Goal: Information Seeking & Learning: Check status

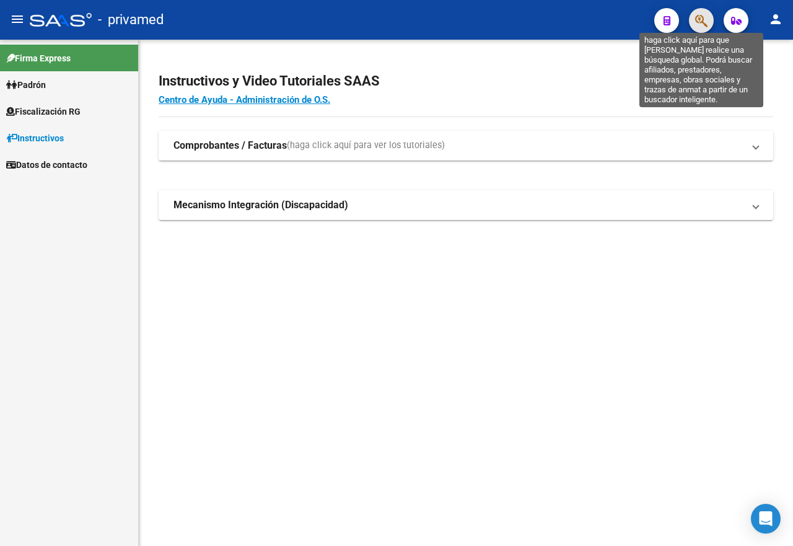
click at [705, 23] on icon "button" at bounding box center [701, 21] width 12 height 14
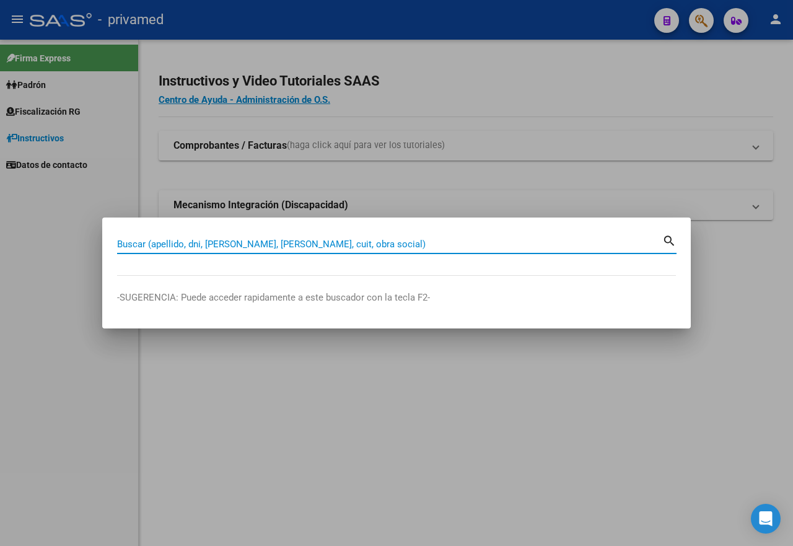
paste input "27200037818"
type input "27200037818"
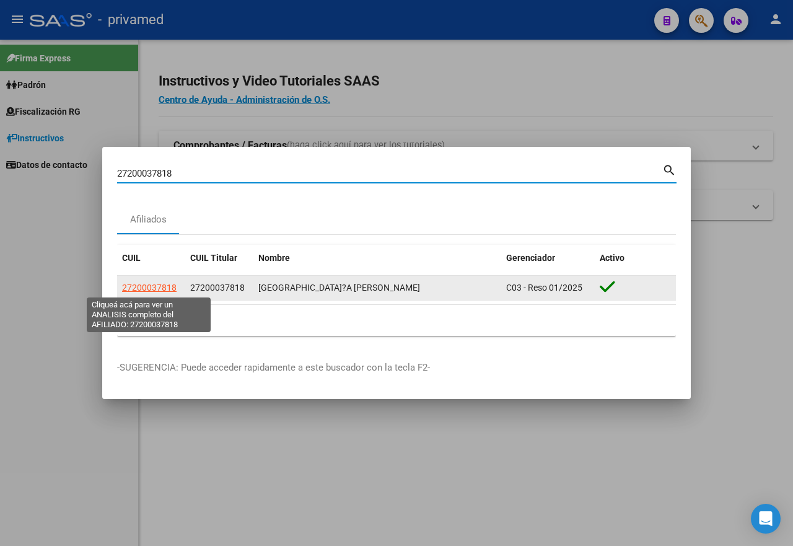
click at [159, 286] on span "27200037818" at bounding box center [149, 288] width 55 height 10
type textarea "27200037818"
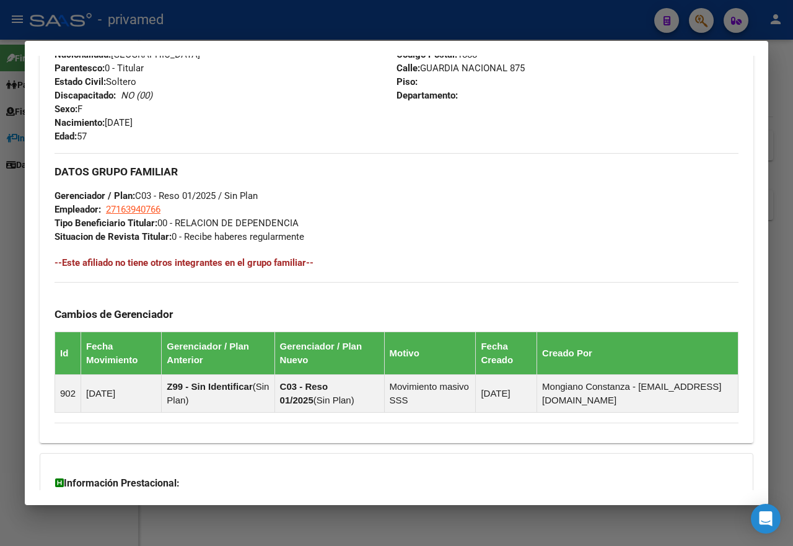
scroll to position [677, 0]
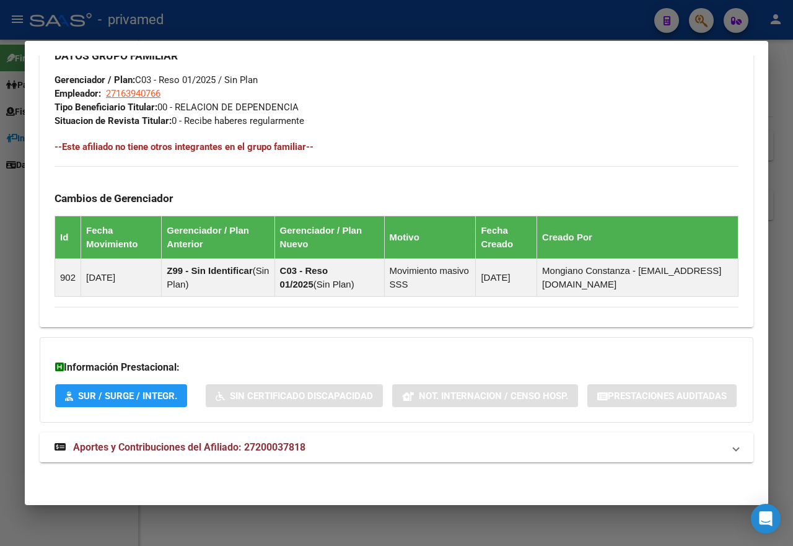
click at [272, 449] on span "Aportes y Contribuciones del Afiliado: 27200037818" at bounding box center [189, 447] width 232 height 12
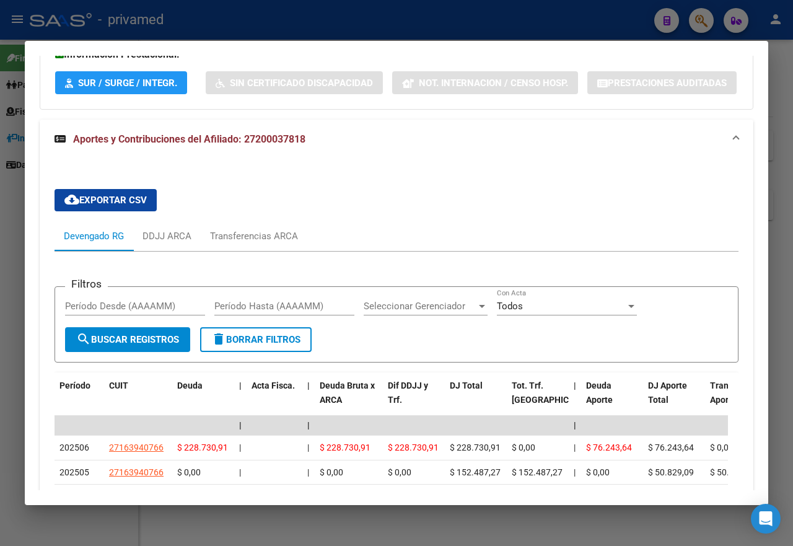
scroll to position [1110, 0]
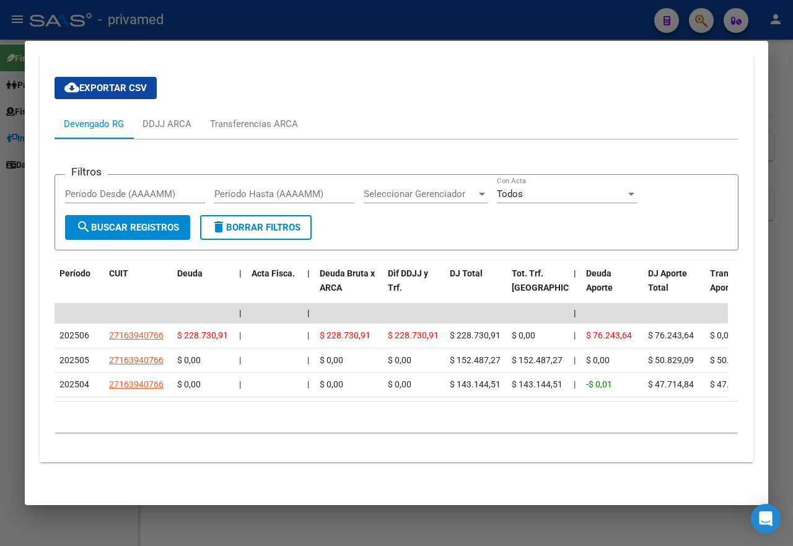
click at [411, 21] on div at bounding box center [396, 273] width 793 height 546
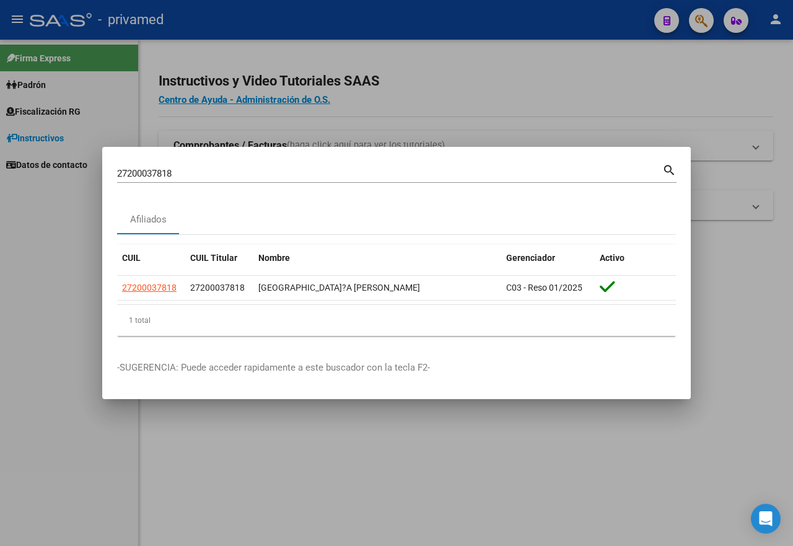
click at [503, 81] on div at bounding box center [396, 273] width 793 height 546
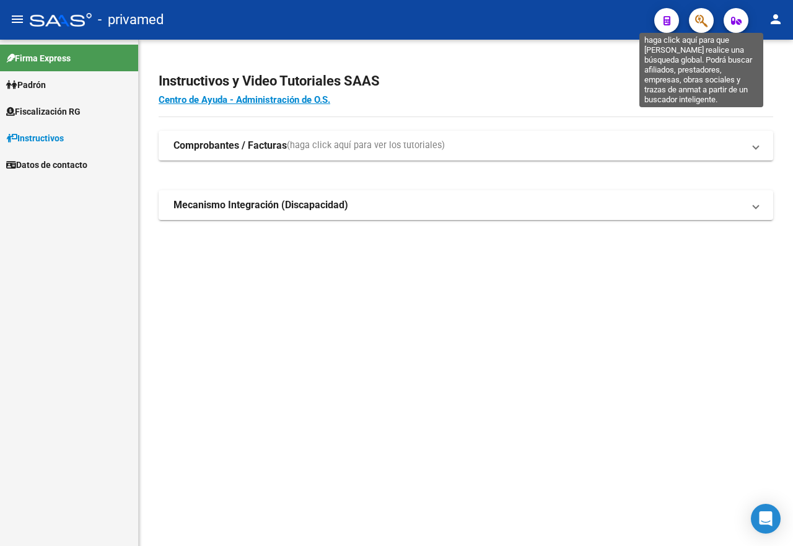
click at [700, 14] on icon "button" at bounding box center [701, 21] width 12 height 14
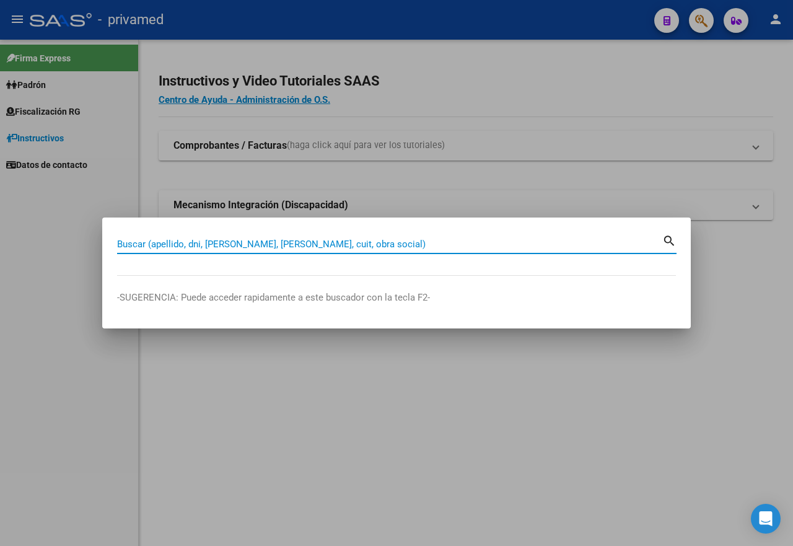
paste input "20003781"
type input "20003781"
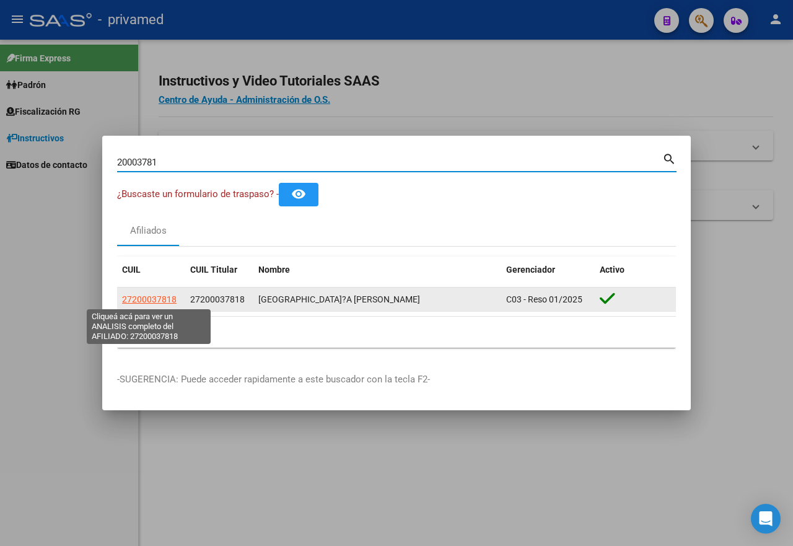
click at [166, 300] on span "27200037818" at bounding box center [149, 299] width 55 height 10
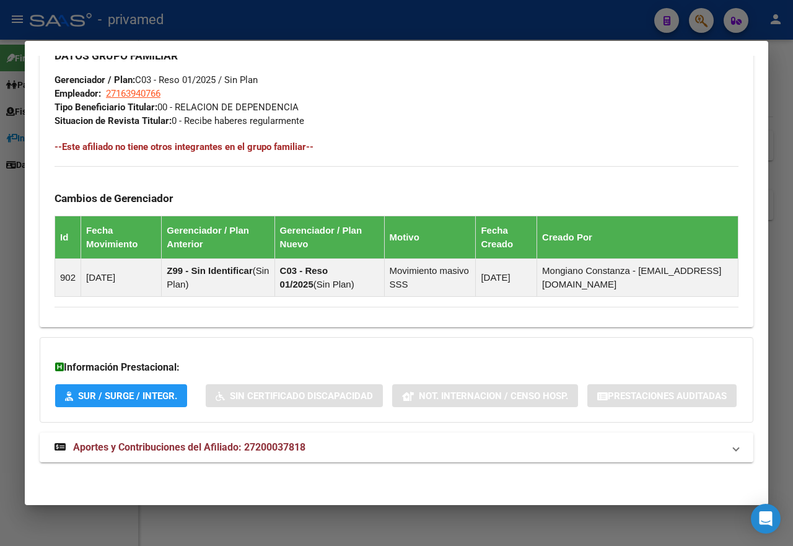
scroll to position [677, 0]
click at [354, 455] on mat-expansion-panel-header "Aportes y Contribuciones del Afiliado: 27200037818" at bounding box center [397, 448] width 714 height 30
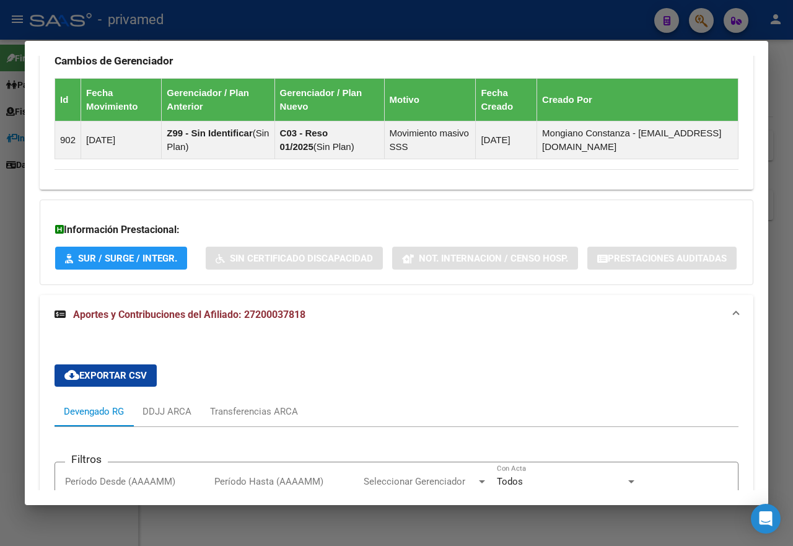
scroll to position [1059, 0]
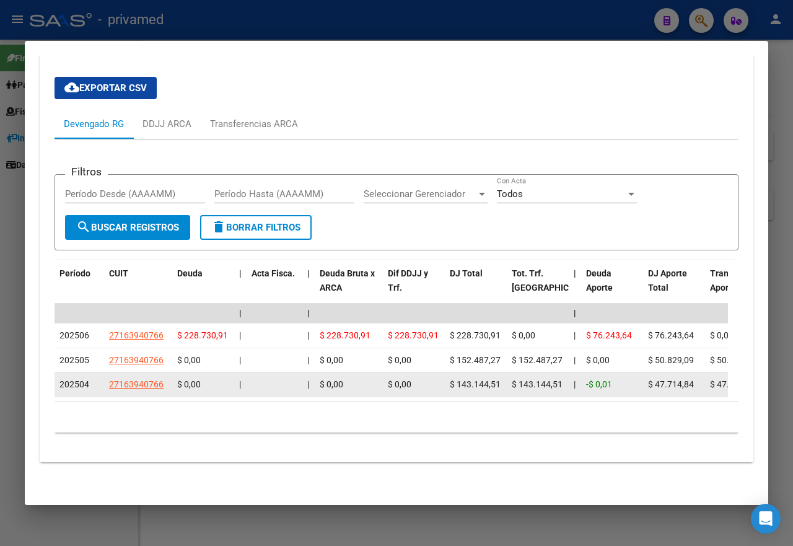
drag, startPoint x: 457, startPoint y: 431, endPoint x: 498, endPoint y: 431, distance: 41.5
click at [498, 389] on span "$ 143.144,51" at bounding box center [475, 384] width 51 height 10
copy span "143.144,51"
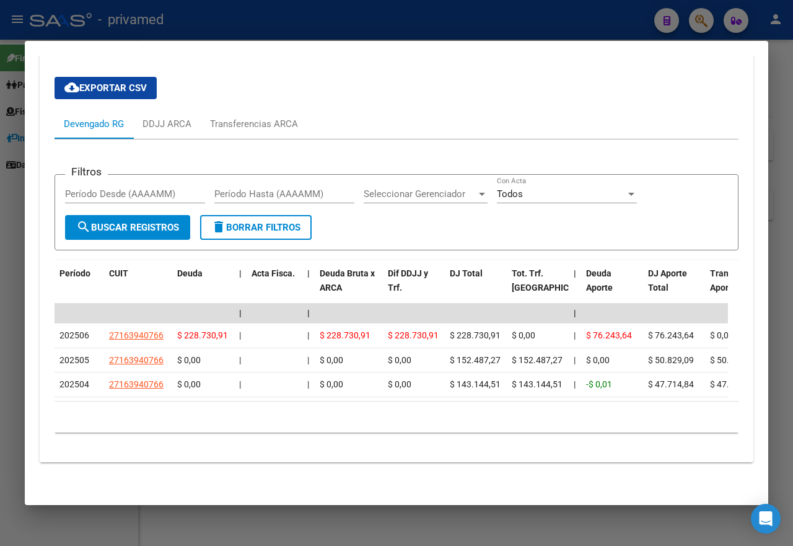
click at [584, 10] on div at bounding box center [396, 273] width 793 height 546
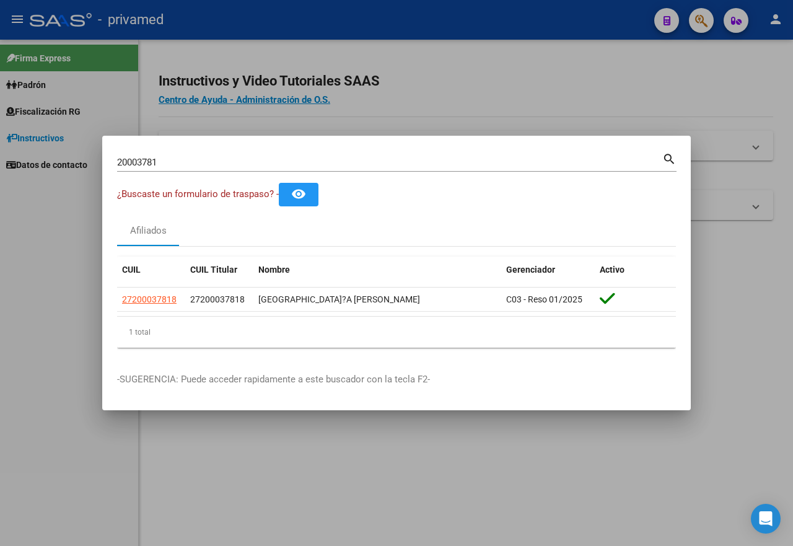
click at [630, 64] on div at bounding box center [396, 273] width 793 height 546
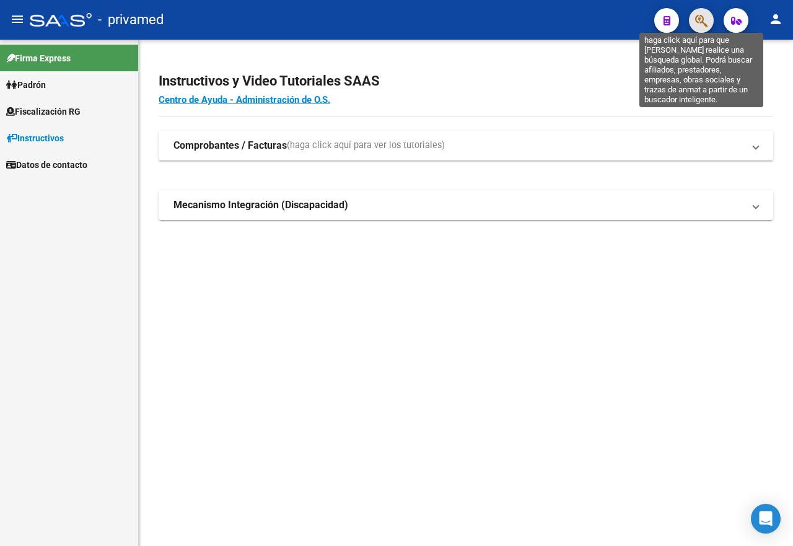
click at [704, 14] on icon "button" at bounding box center [701, 21] width 12 height 14
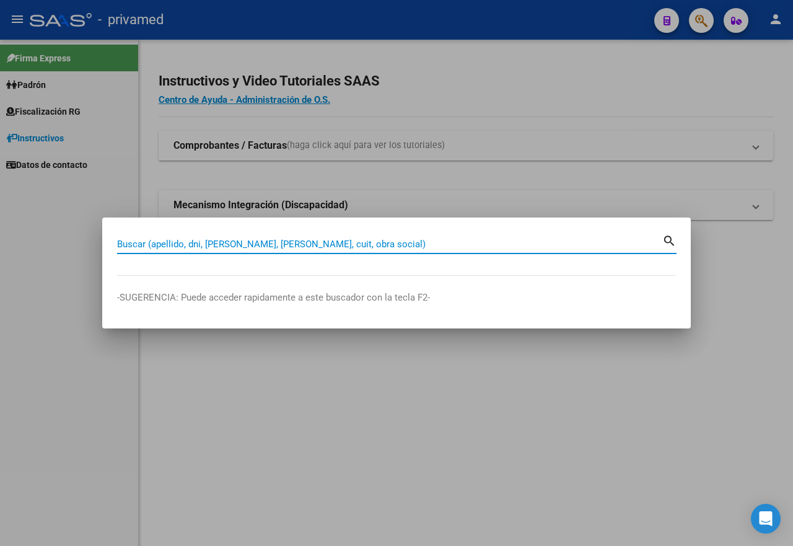
paste input "OVIEDO [PERSON_NAME]"
type input "OVIEDO [PERSON_NAME]"
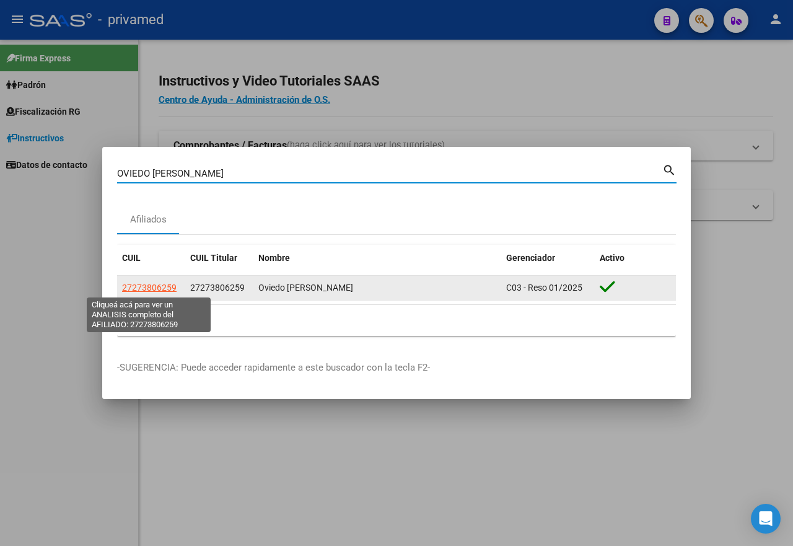
click at [165, 289] on span "27273806259" at bounding box center [149, 288] width 55 height 10
type textarea "27273806259"
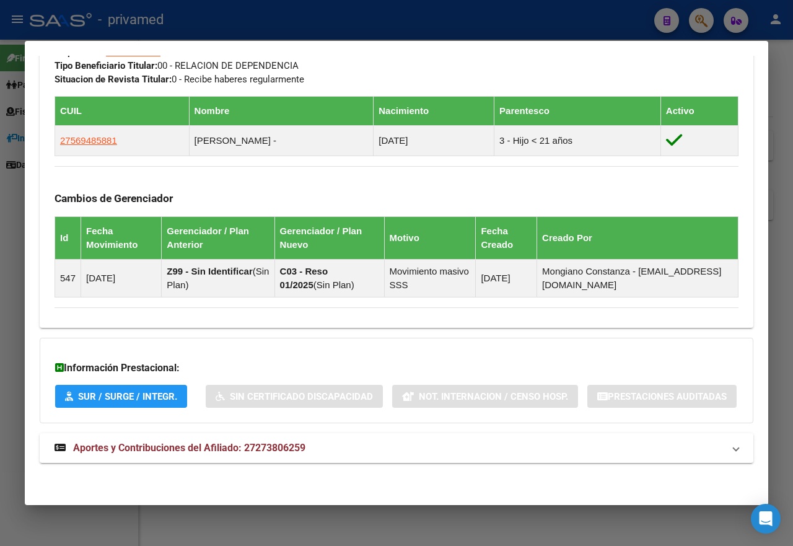
scroll to position [719, 0]
click at [321, 442] on mat-panel-title "Aportes y Contribuciones del Afiliado: 27273806259" at bounding box center [389, 448] width 669 height 15
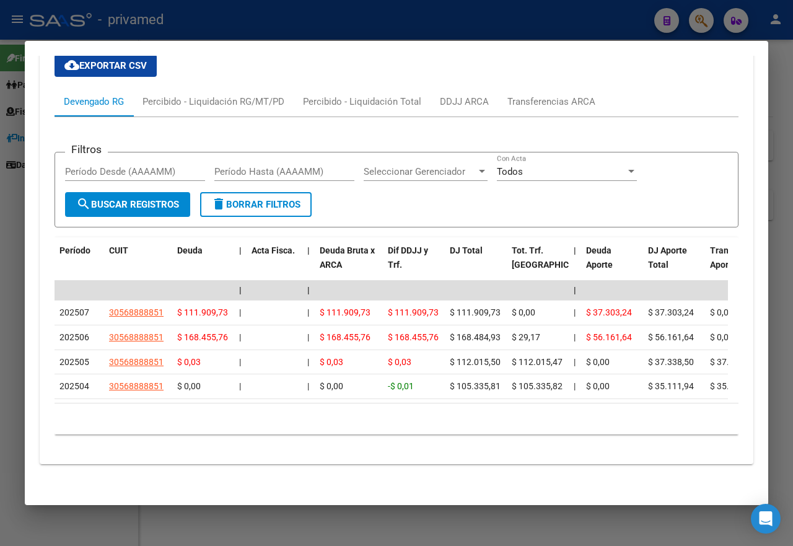
scroll to position [1181, 0]
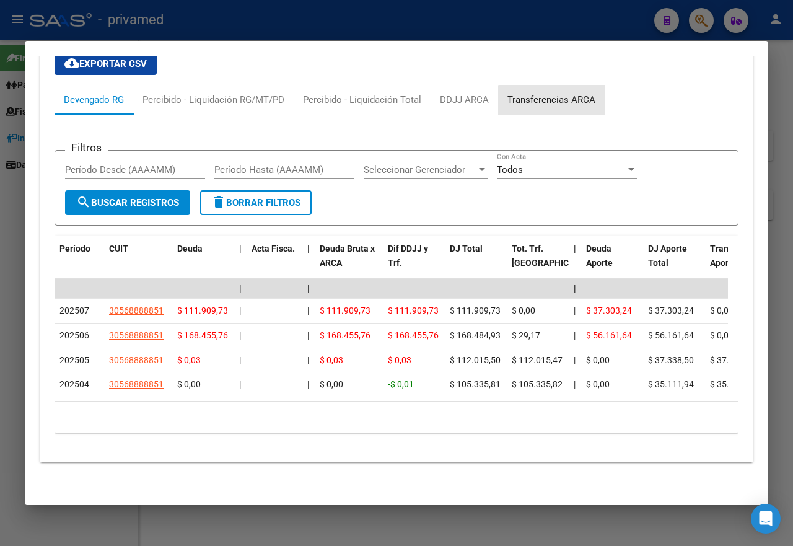
click at [557, 93] on div "Transferencias ARCA" at bounding box center [552, 100] width 88 height 14
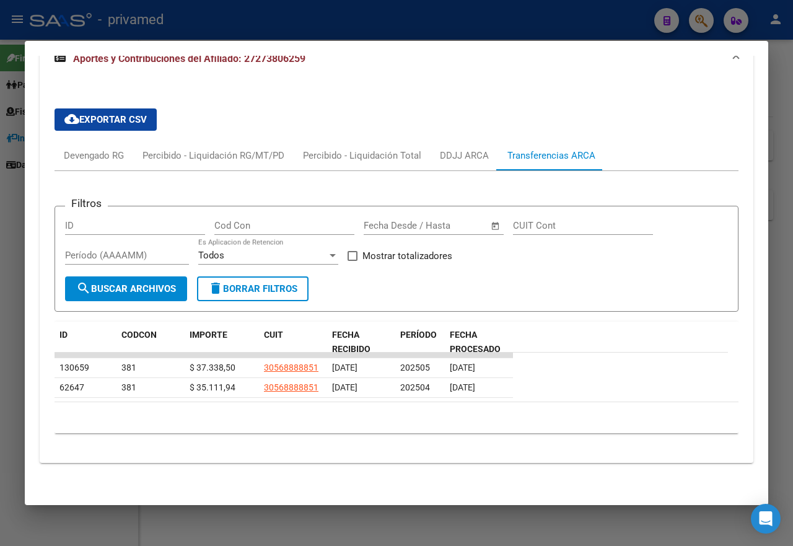
scroll to position [1105, 0]
click at [103, 162] on div "Devengado RG" at bounding box center [94, 156] width 60 height 14
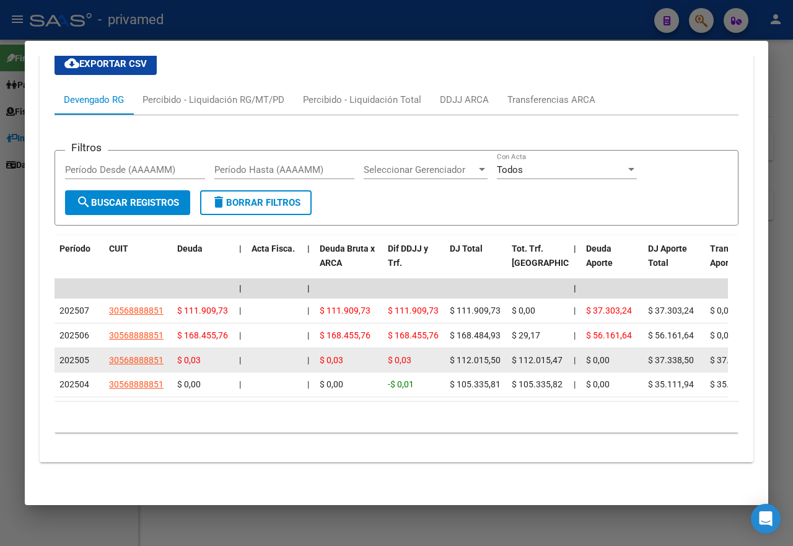
drag, startPoint x: 518, startPoint y: 424, endPoint x: 567, endPoint y: 425, distance: 49.0
click at [567, 372] on datatable-body-cell "$ 112.015,47" at bounding box center [538, 360] width 62 height 24
copy span "112.015,47"
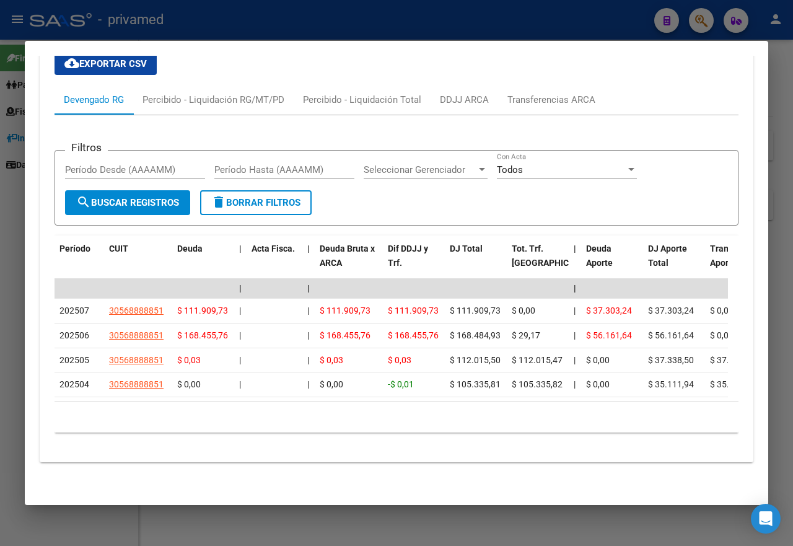
click at [563, 15] on div at bounding box center [396, 273] width 793 height 546
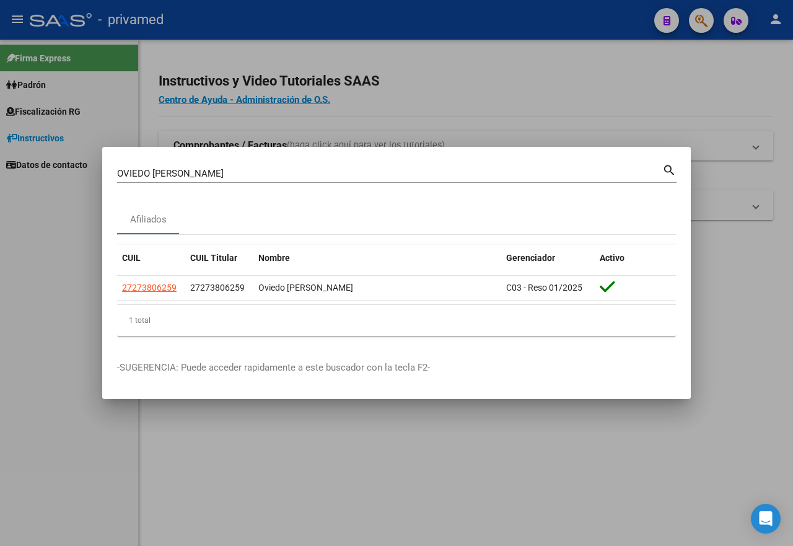
click at [684, 76] on div at bounding box center [396, 273] width 793 height 546
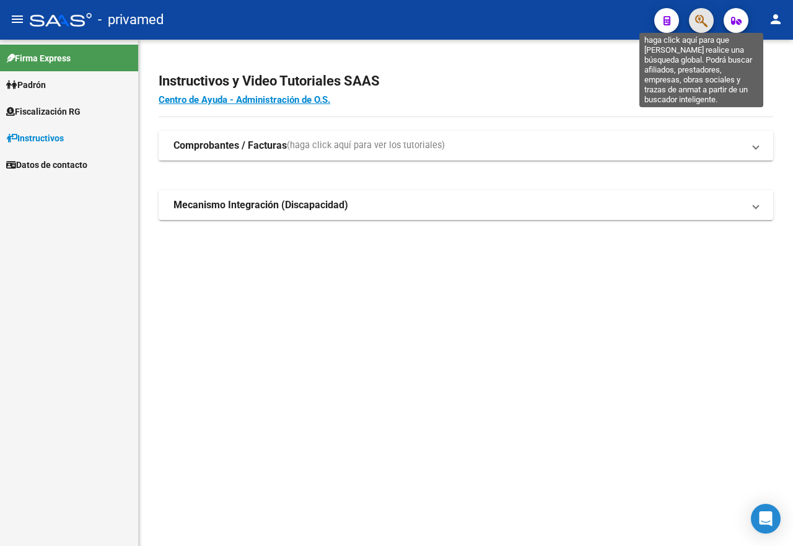
click at [704, 15] on icon "button" at bounding box center [701, 21] width 12 height 14
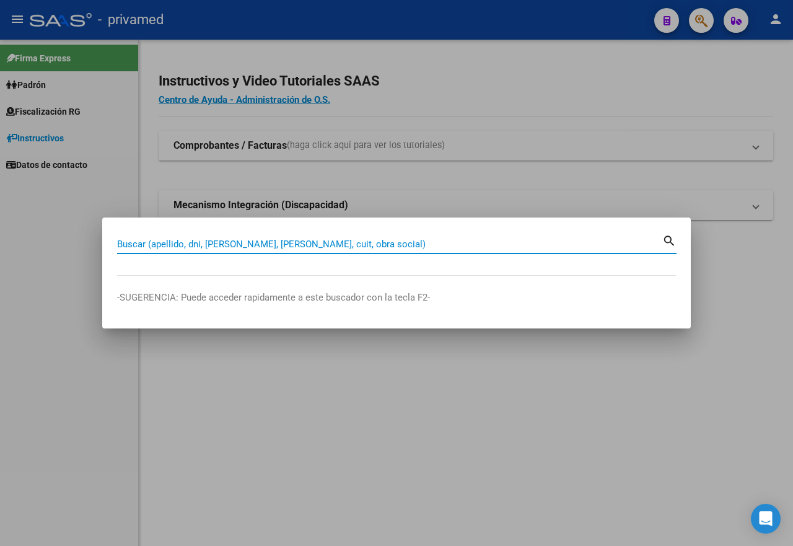
click at [261, 245] on input "Buscar (apellido, dni, [PERSON_NAME], [PERSON_NAME], cuit, obra social)" at bounding box center [389, 244] width 545 height 11
paste input "20233354326"
type input "20233354326"
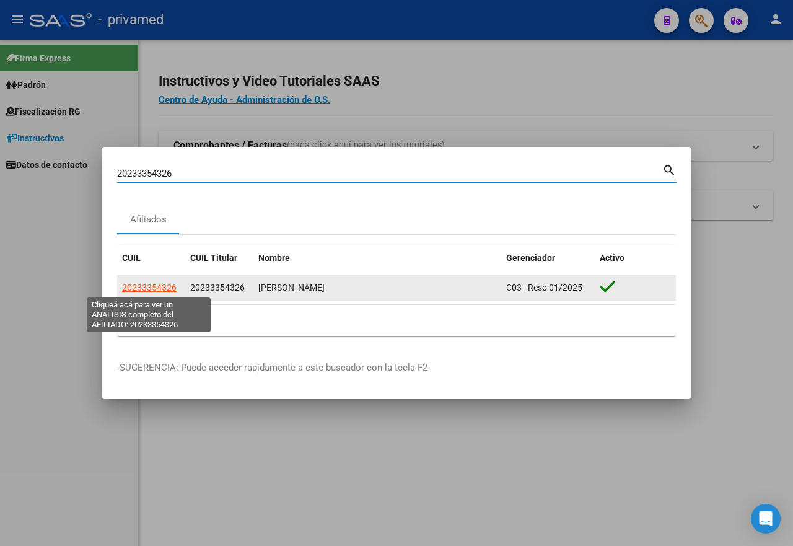
click at [165, 284] on span "20233354326" at bounding box center [149, 288] width 55 height 10
type textarea "20233354326"
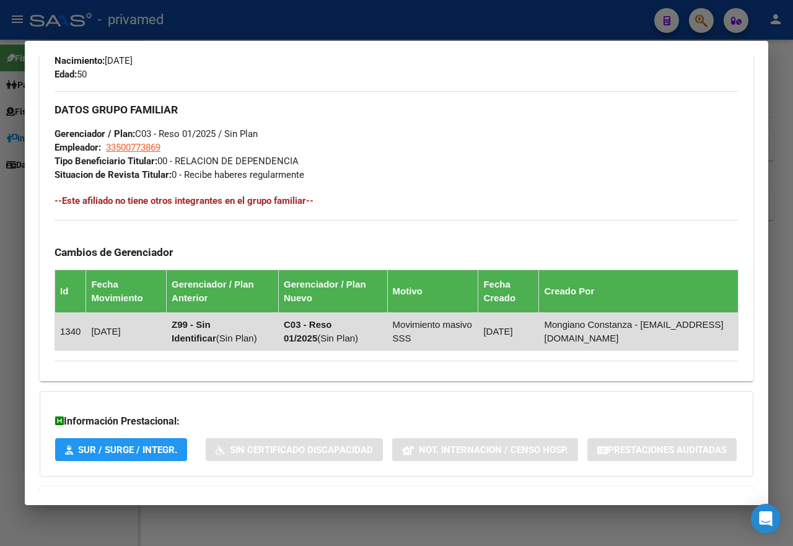
scroll to position [677, 0]
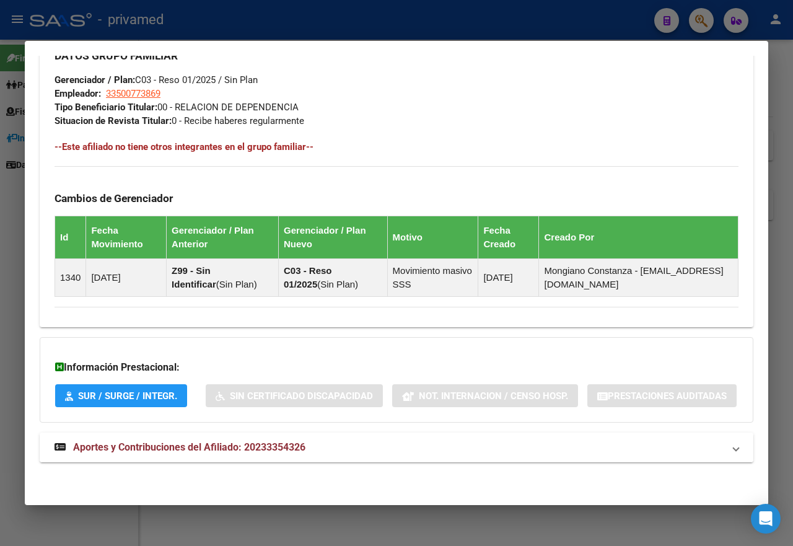
click at [257, 447] on span "Aportes y Contribuciones del Afiliado: 20233354326" at bounding box center [189, 447] width 232 height 12
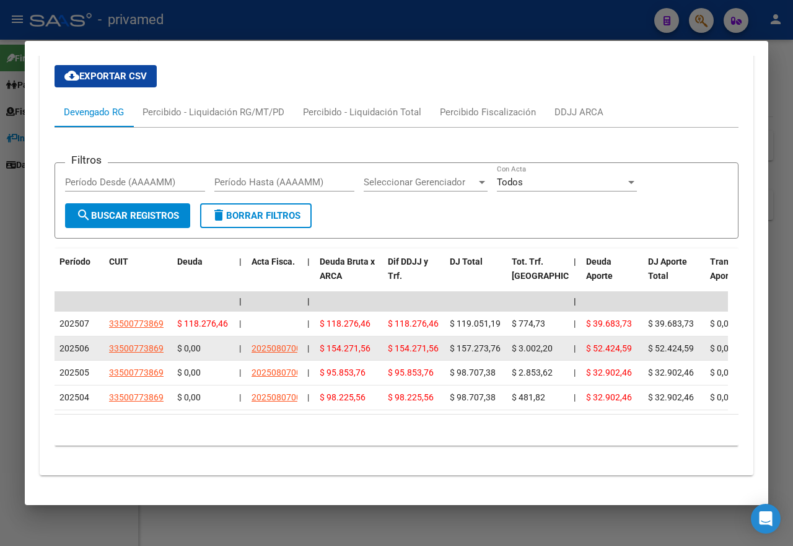
scroll to position [1140, 0]
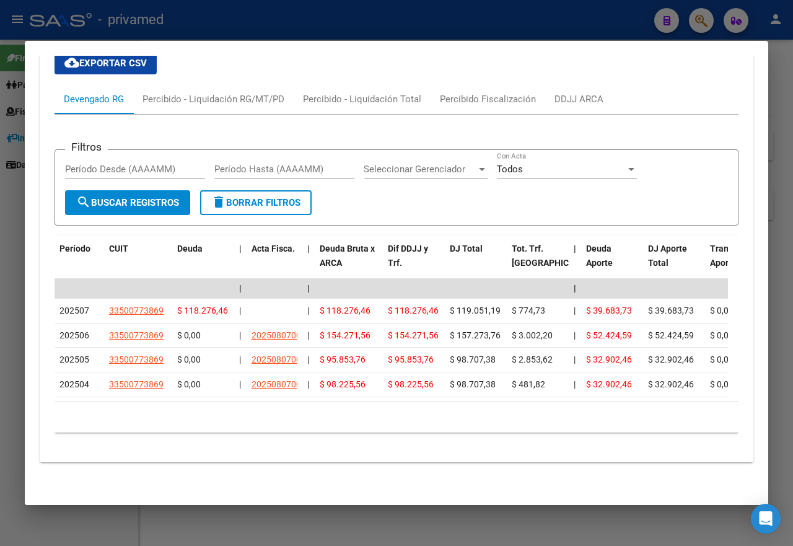
click at [413, 34] on div at bounding box center [396, 273] width 793 height 546
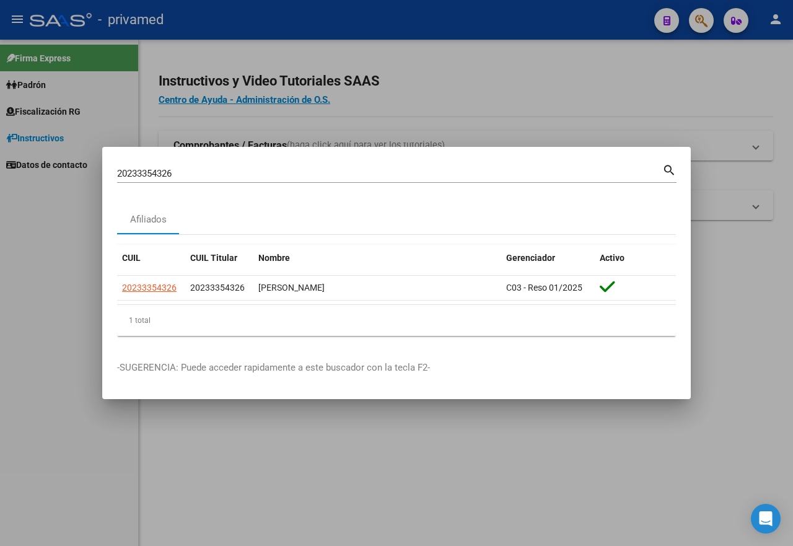
click at [462, 102] on div at bounding box center [396, 273] width 793 height 546
